Goal: Information Seeking & Learning: Check status

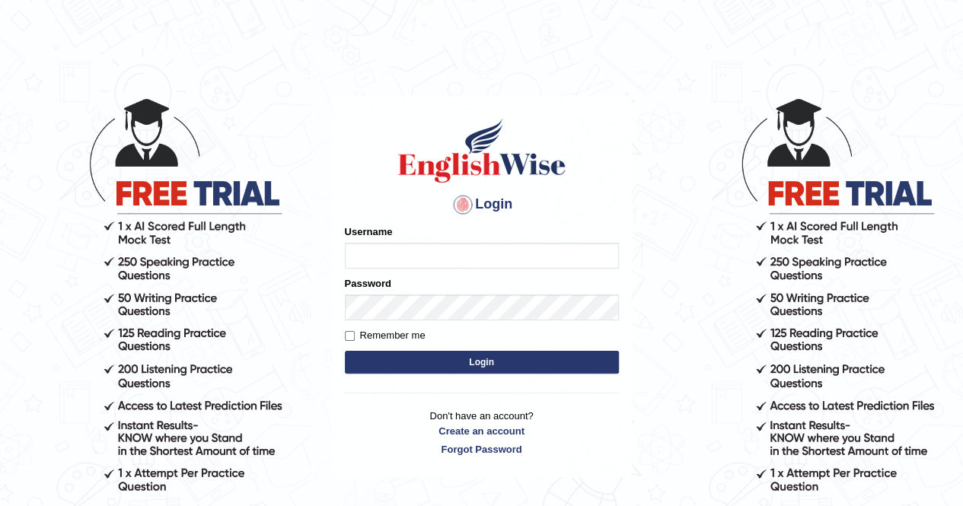
type input "Aditya1"
click at [405, 354] on button "Login" at bounding box center [482, 362] width 274 height 23
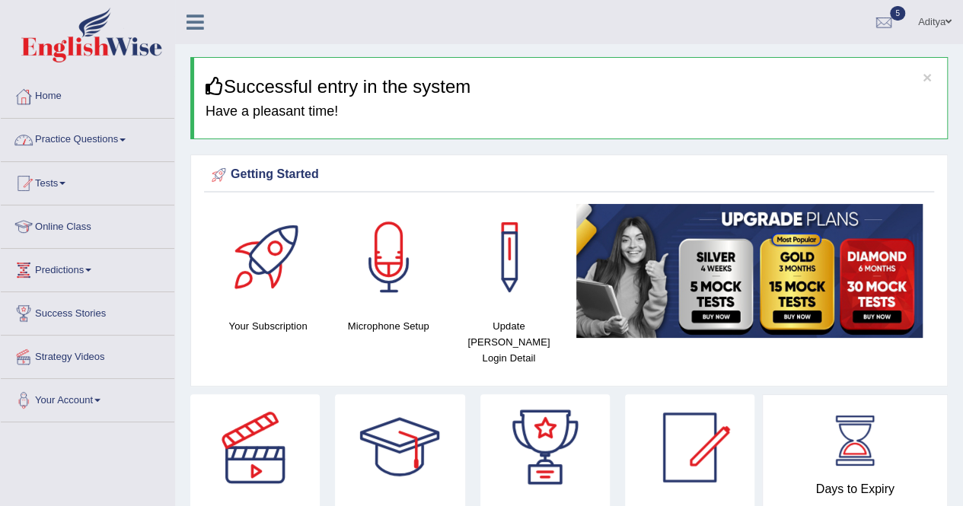
click at [89, 137] on link "Practice Questions" at bounding box center [88, 138] width 174 height 38
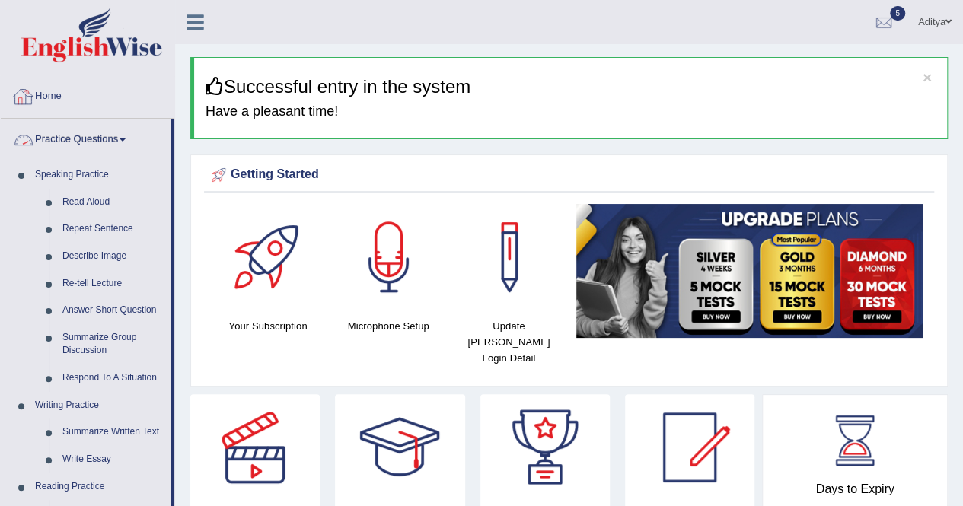
click at [91, 145] on link "Practice Questions" at bounding box center [86, 138] width 170 height 38
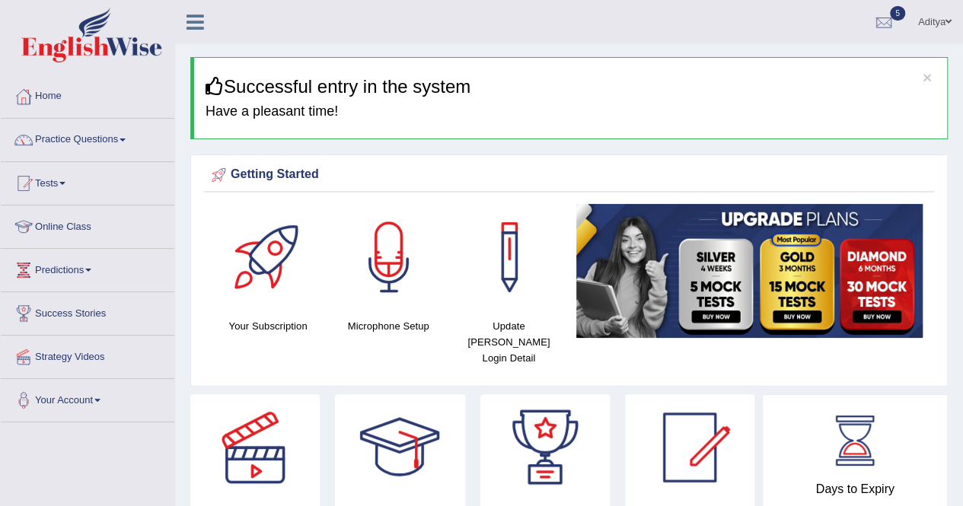
click at [91, 145] on link "Practice Questions" at bounding box center [88, 138] width 174 height 38
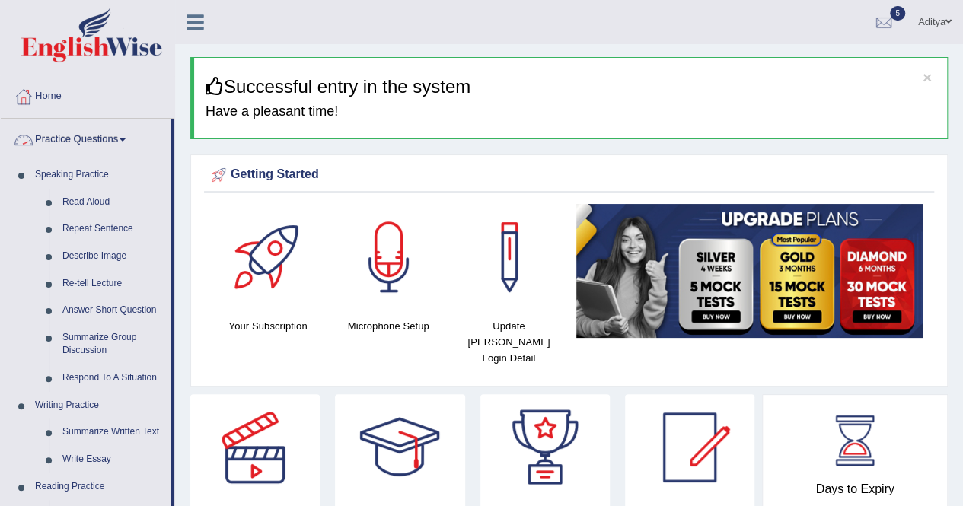
click at [67, 135] on link "Practice Questions" at bounding box center [86, 138] width 170 height 38
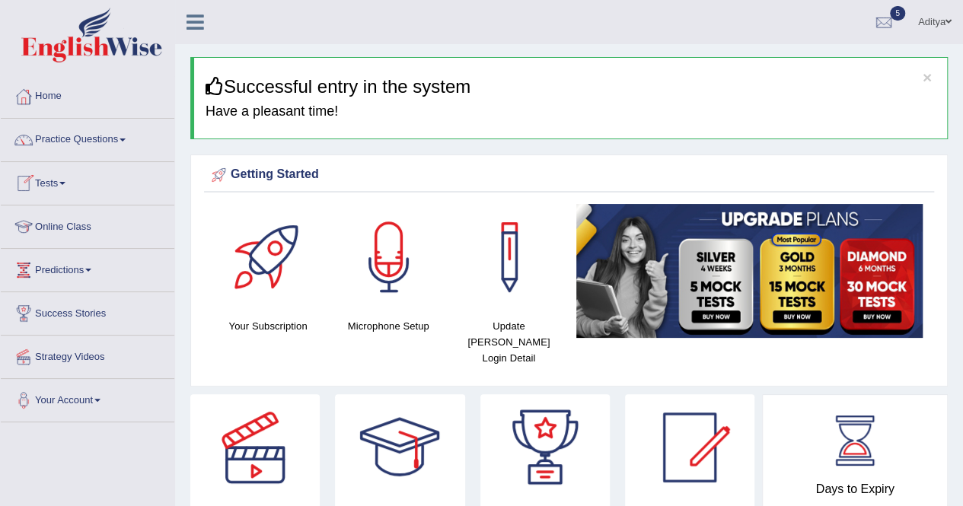
click at [65, 182] on span at bounding box center [62, 183] width 6 height 3
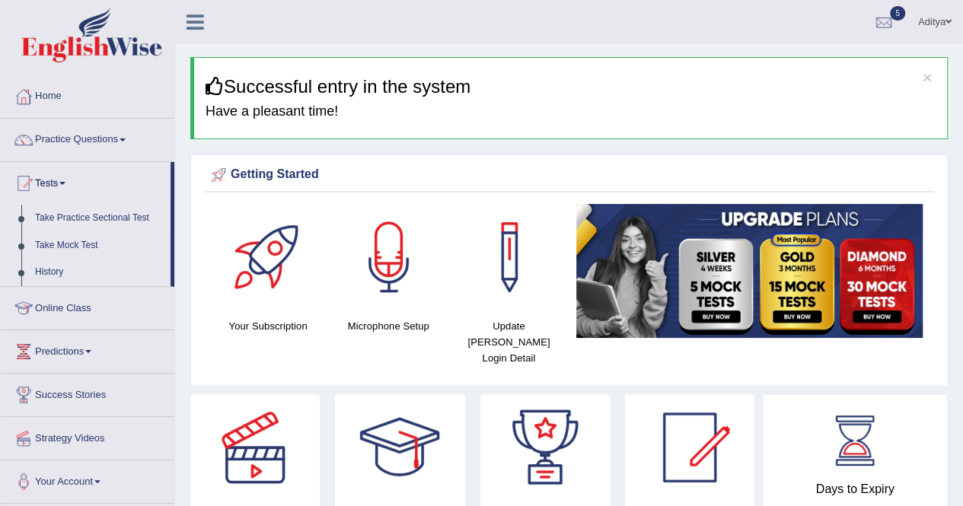
click at [71, 215] on link "Take Practice Sectional Test" at bounding box center [99, 218] width 142 height 27
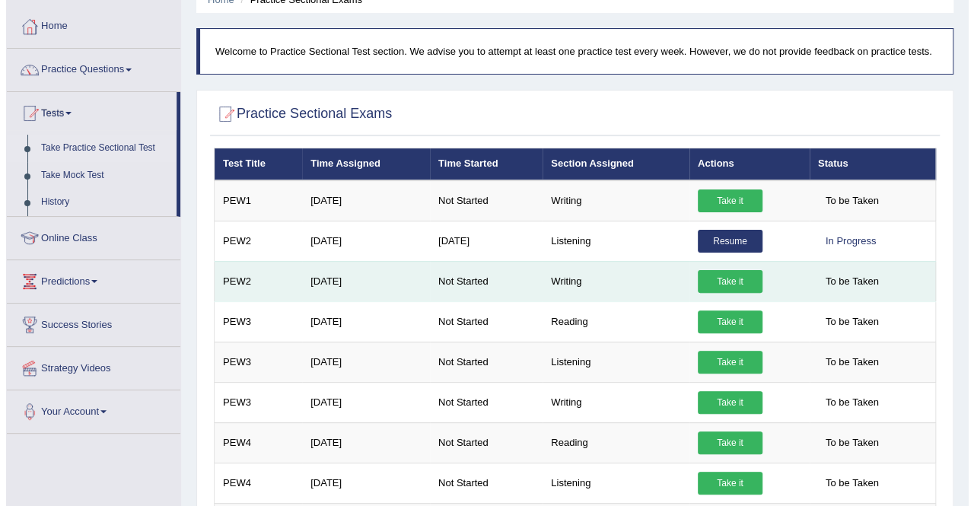
scroll to position [78, 0]
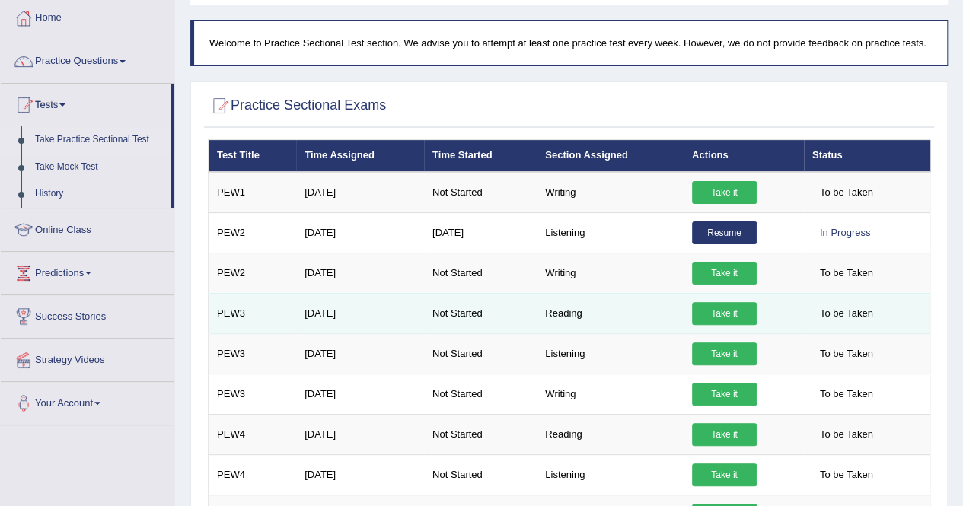
click at [727, 308] on link "Take it" at bounding box center [724, 313] width 65 height 23
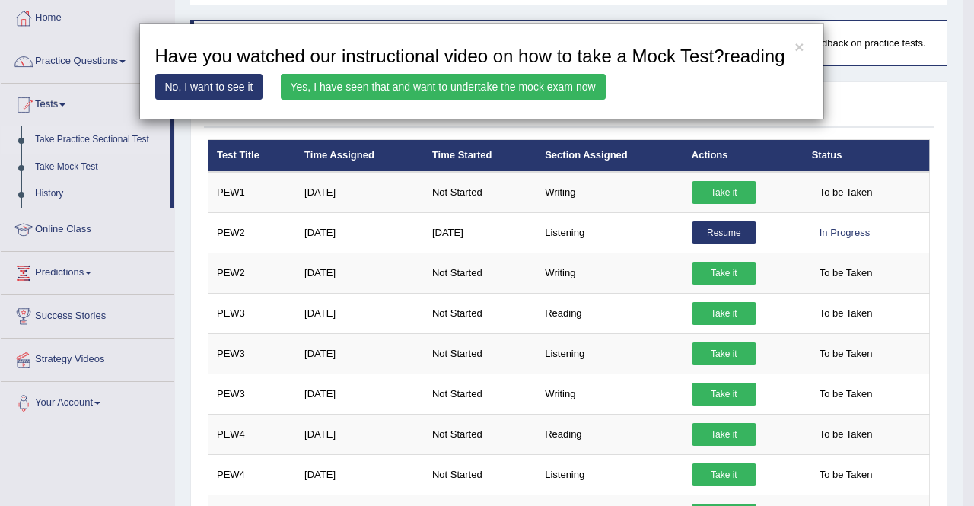
click at [430, 79] on link "Yes, I have seen that and want to undertake the mock exam now" at bounding box center [443, 87] width 325 height 26
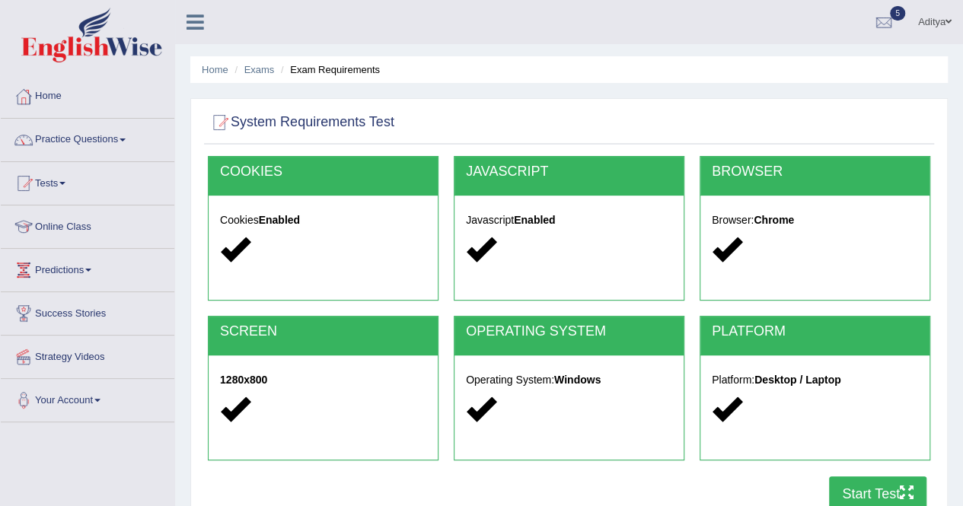
scroll to position [40, 0]
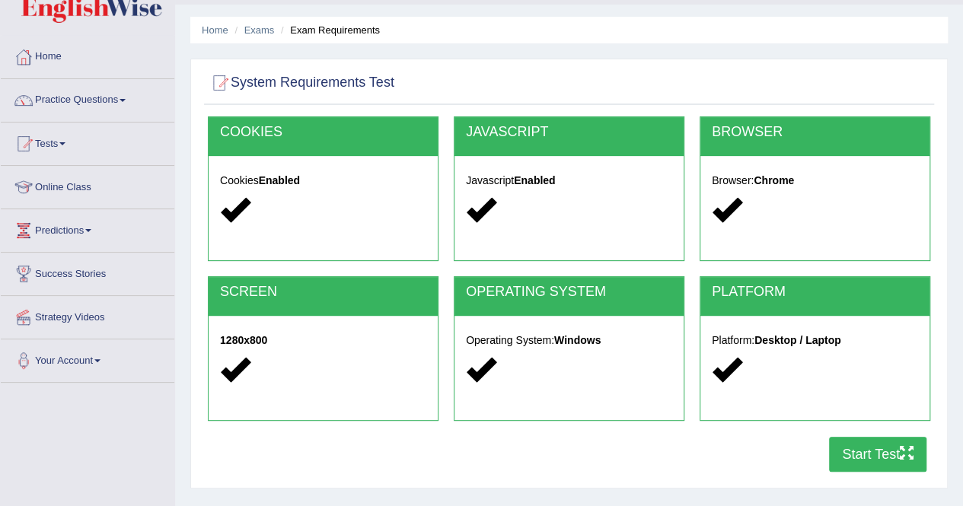
click at [894, 457] on button "Start Test" at bounding box center [877, 454] width 97 height 35
click at [874, 454] on button "Start Test" at bounding box center [877, 454] width 97 height 35
click at [872, 456] on button "Start Test" at bounding box center [877, 454] width 97 height 35
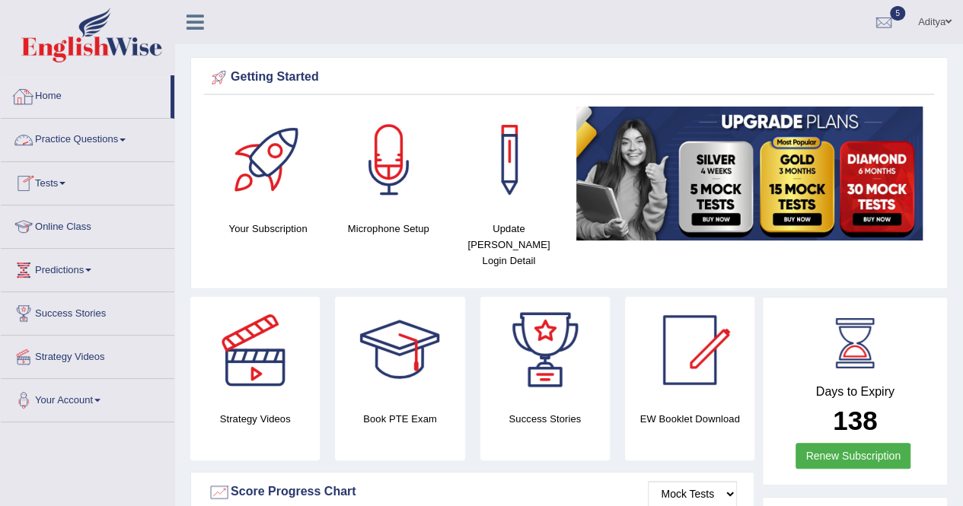
click at [42, 100] on link "Home" at bounding box center [86, 94] width 170 height 38
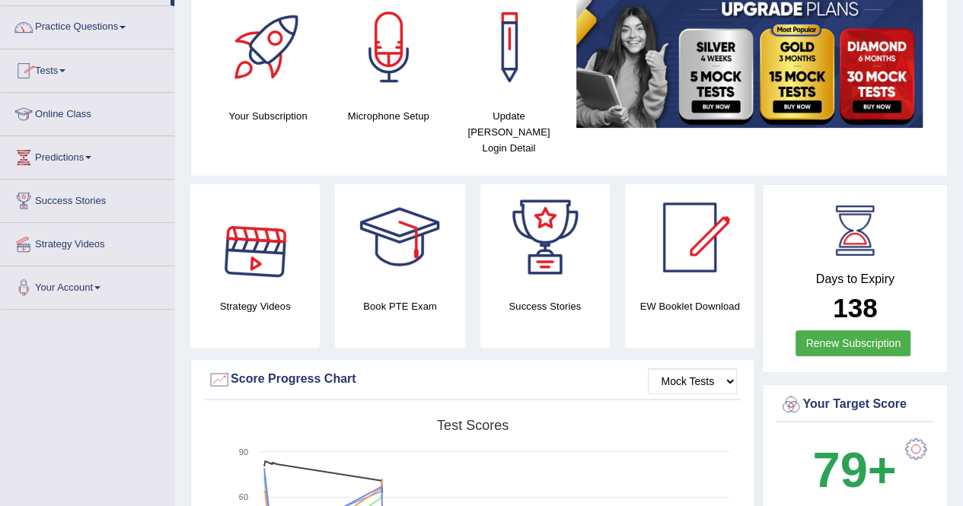
scroll to position [113, 0]
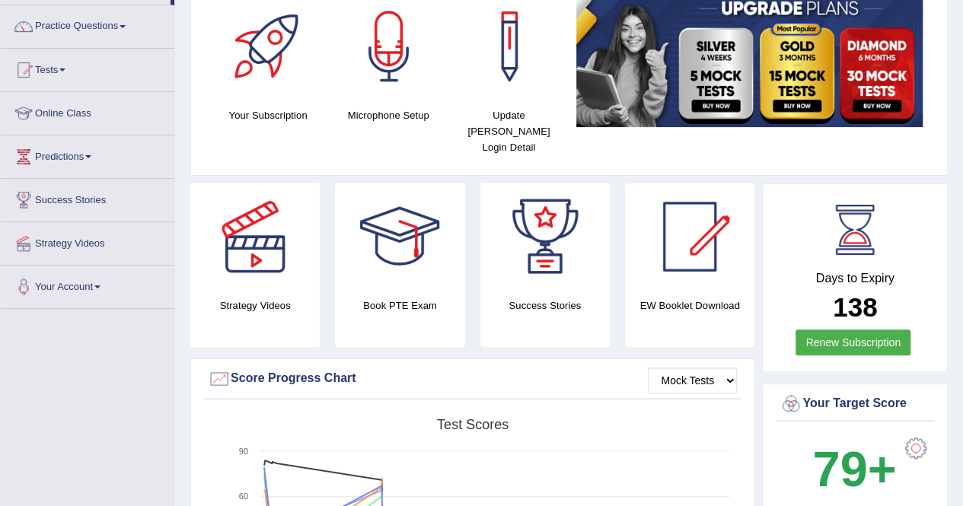
click at [279, 263] on div at bounding box center [255, 236] width 107 height 107
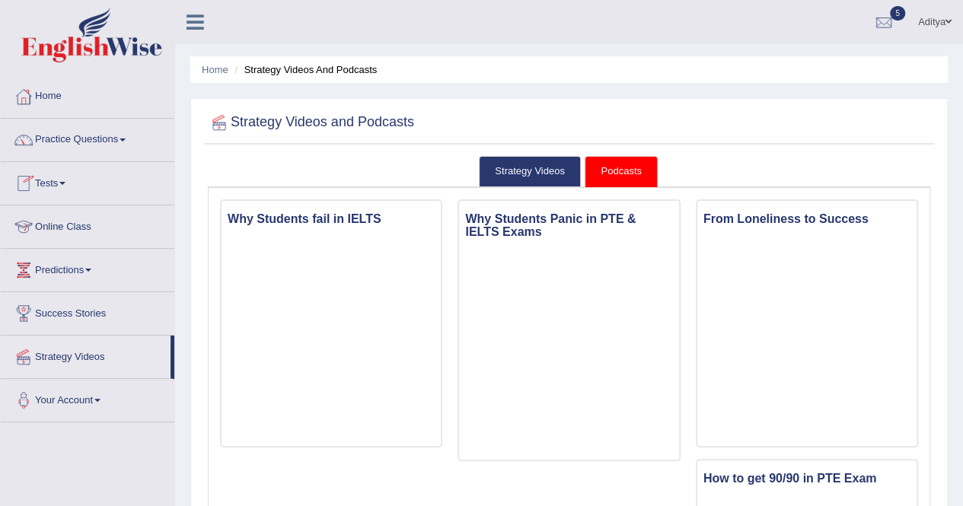
click at [68, 178] on link "Tests" at bounding box center [88, 181] width 174 height 38
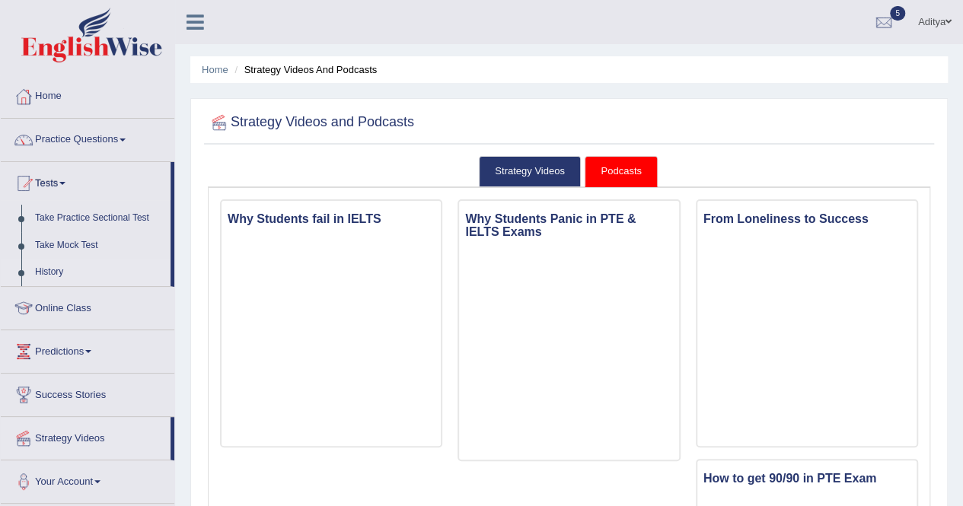
click at [56, 272] on link "History" at bounding box center [99, 272] width 142 height 27
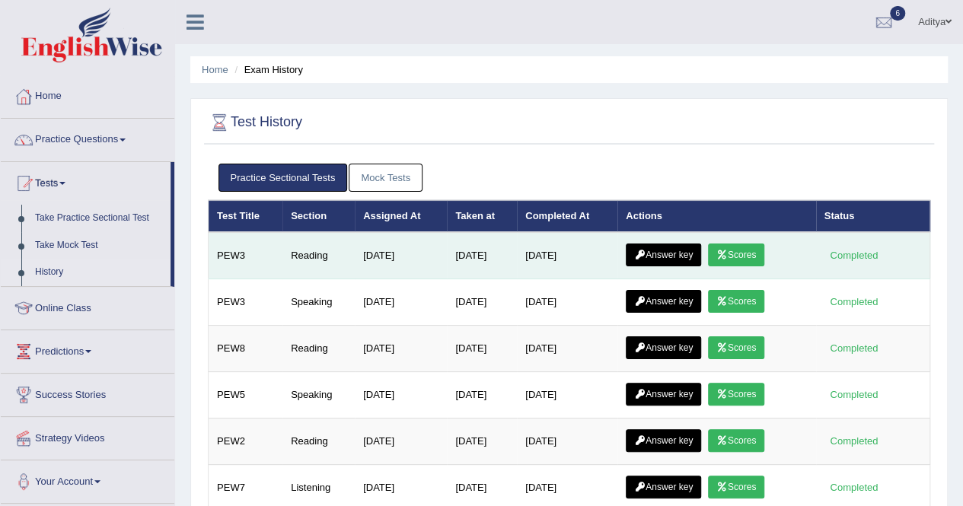
click at [740, 253] on link "Scores" at bounding box center [736, 255] width 56 height 23
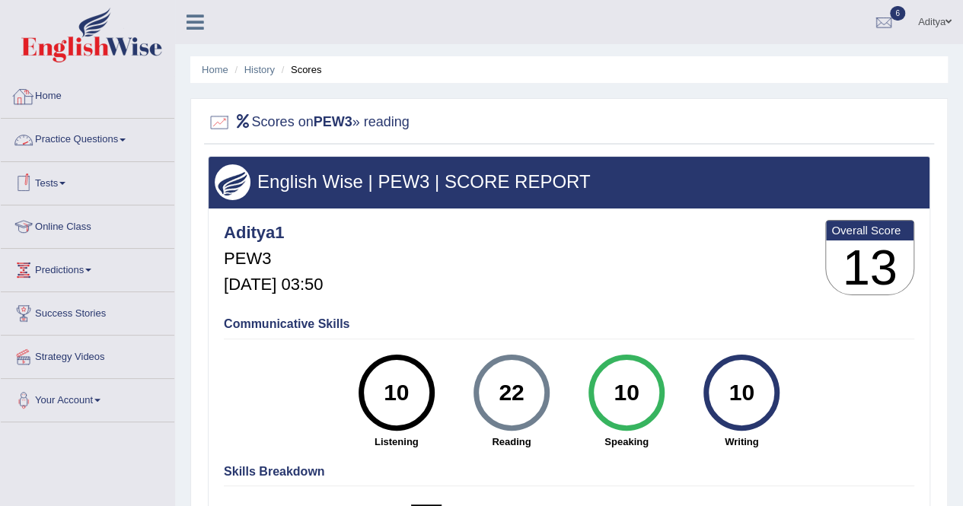
click at [46, 91] on link "Home" at bounding box center [88, 94] width 174 height 38
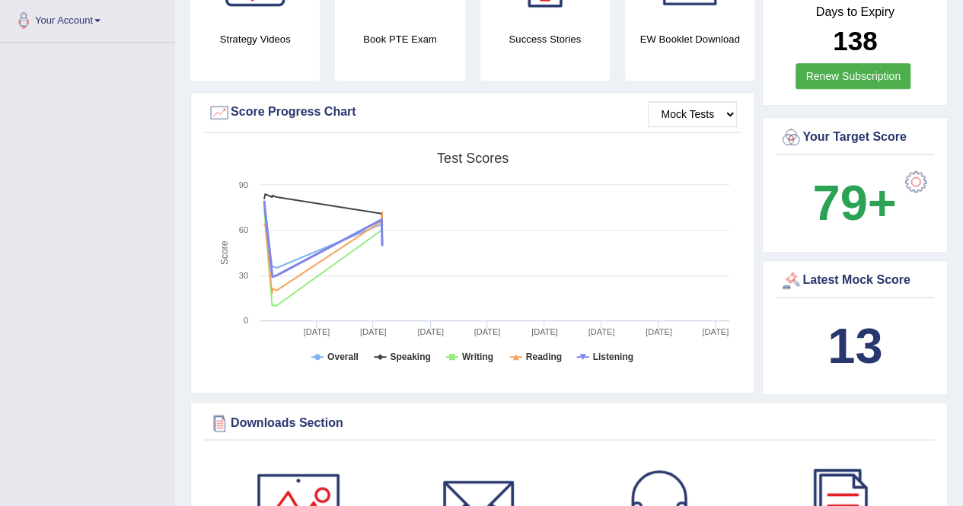
scroll to position [381, 0]
click at [668, 100] on select "Mock Tests" at bounding box center [692, 113] width 89 height 26
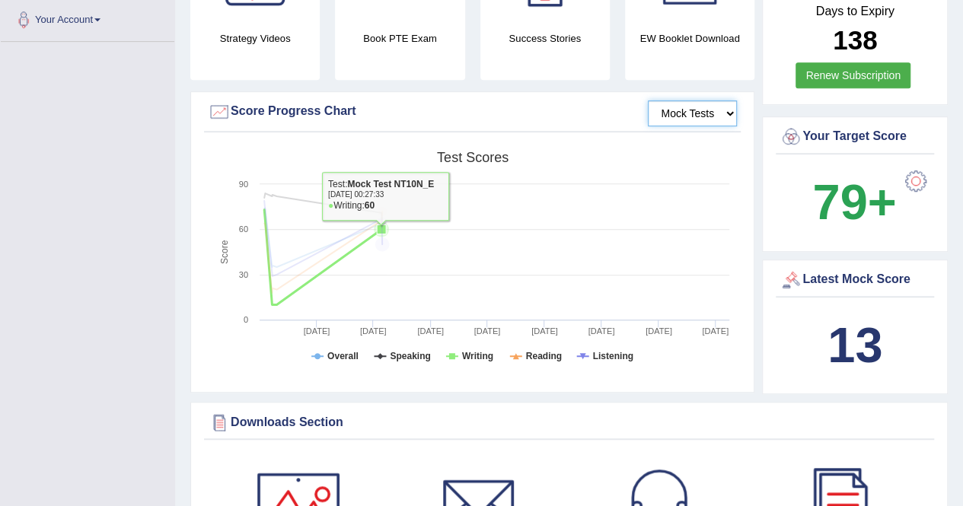
drag, startPoint x: 657, startPoint y: 99, endPoint x: 393, endPoint y: 375, distance: 382.3
click at [393, 375] on div "Strategy Videos Book PTE Exam Success Stories EW Booklet Download Mock Tests Sc…" at bounding box center [474, 158] width 568 height 484
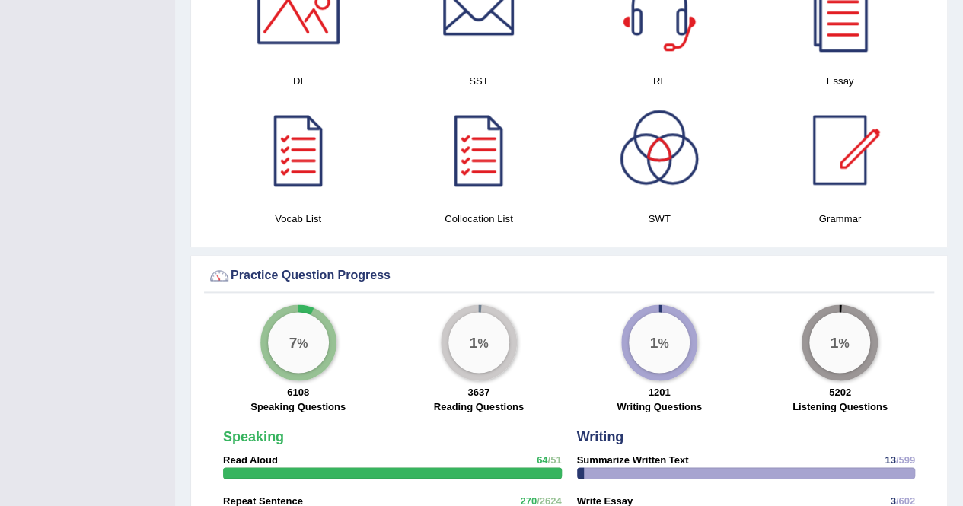
scroll to position [881, 0]
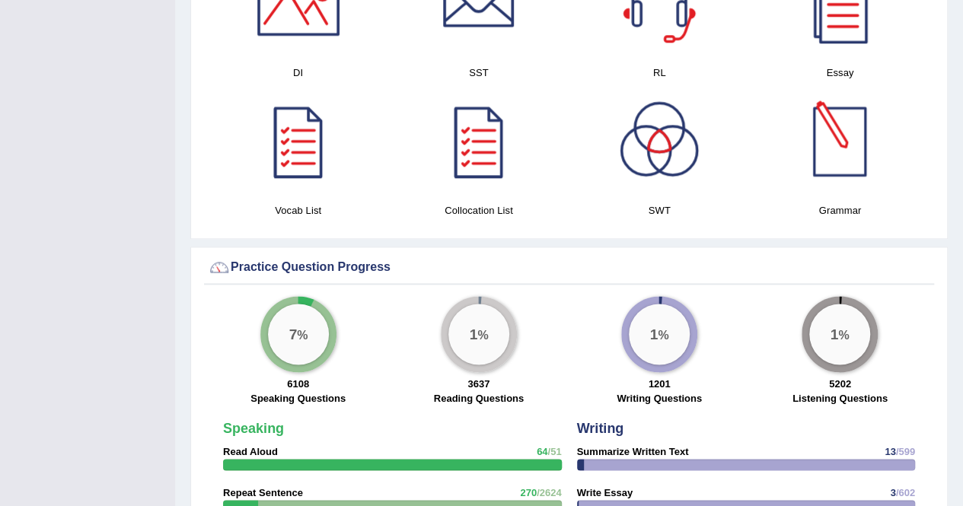
click at [858, 145] on div at bounding box center [839, 141] width 107 height 107
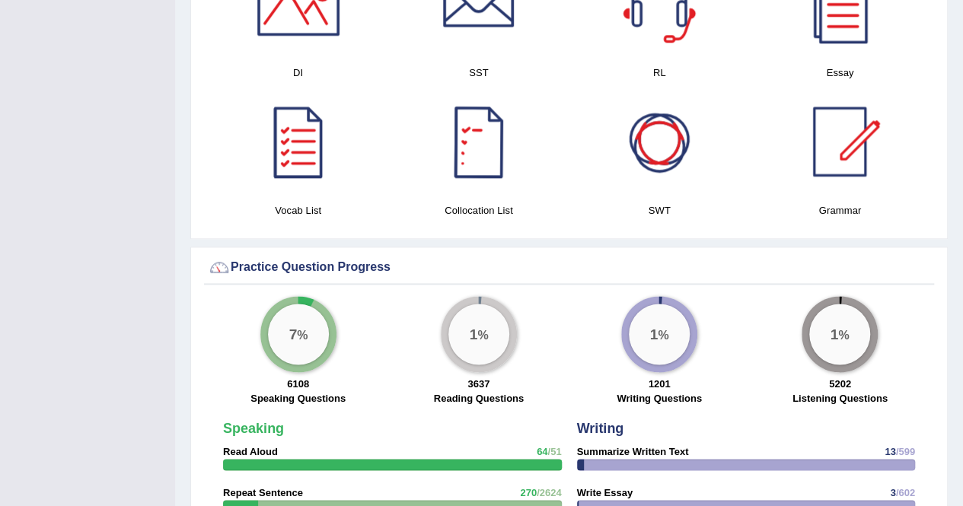
click at [654, 148] on div at bounding box center [659, 141] width 107 height 107
click at [439, 120] on div at bounding box center [479, 141] width 107 height 107
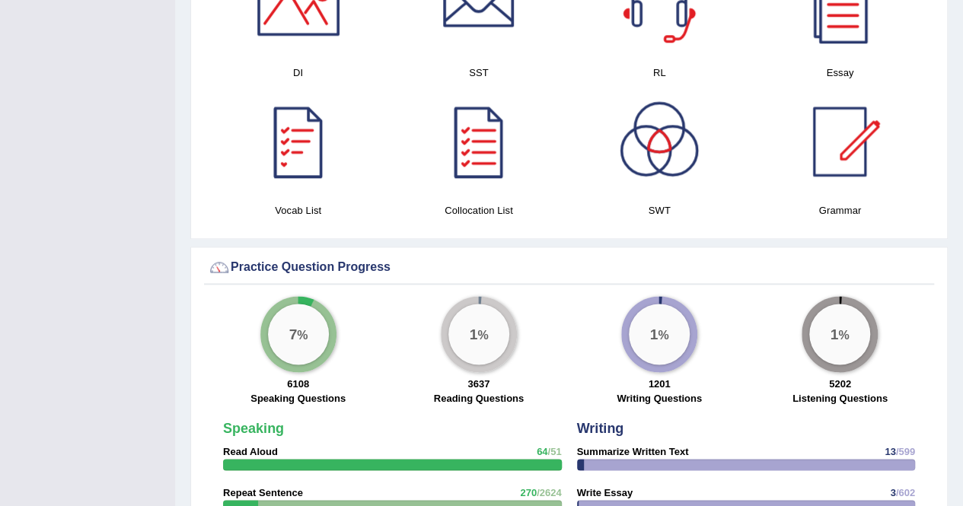
click at [280, 105] on div at bounding box center [298, 141] width 107 height 107
